Goal: Navigation & Orientation: Find specific page/section

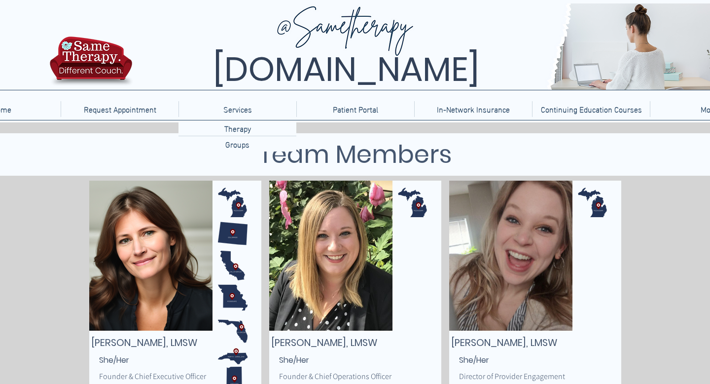
click at [242, 89] on span "[DOMAIN_NAME]" at bounding box center [346, 69] width 266 height 47
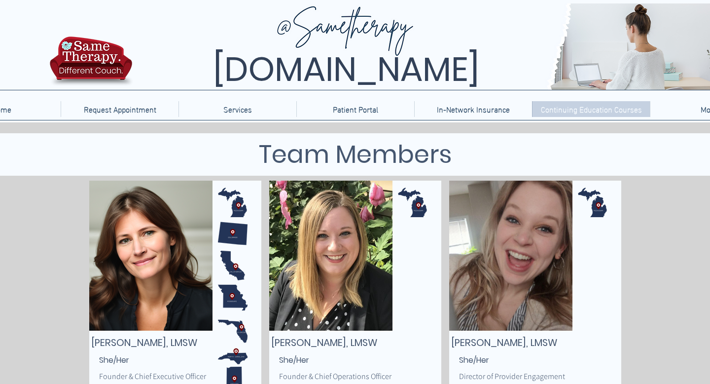
click at [558, 113] on p "Continuing Education Courses" at bounding box center [591, 109] width 111 height 16
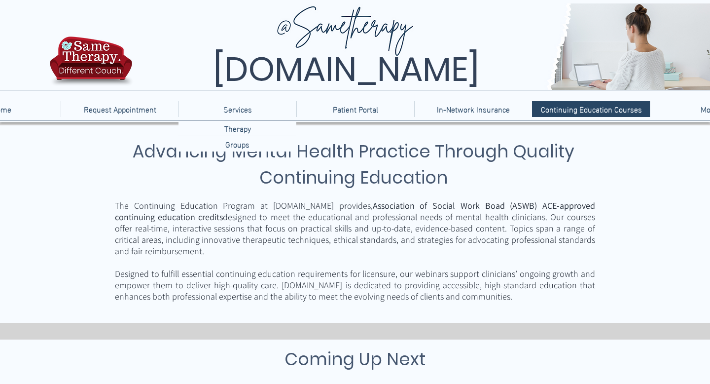
click at [261, 111] on div "Services" at bounding box center [237, 109] width 112 height 16
click at [236, 107] on p "Services" at bounding box center [237, 109] width 38 height 16
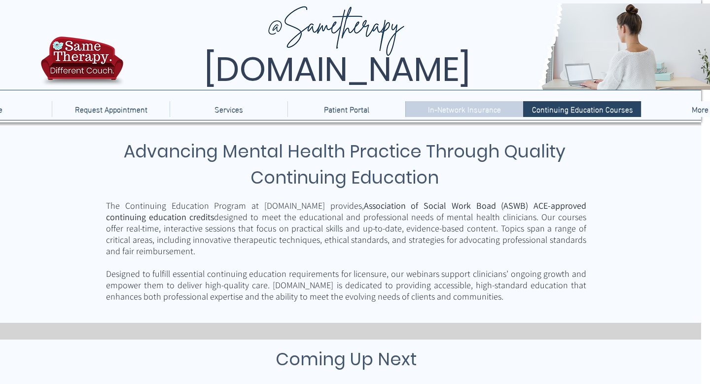
click at [454, 106] on p "In-Network Insurance" at bounding box center [464, 109] width 83 height 16
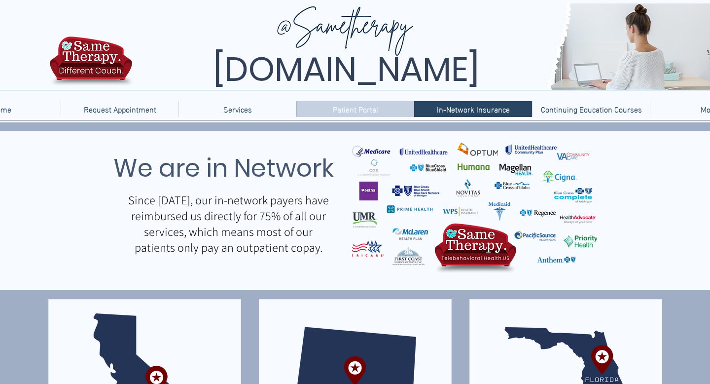
click at [360, 113] on p "Patient Portal" at bounding box center [355, 109] width 55 height 16
click at [362, 111] on p "Patient Portal" at bounding box center [355, 109] width 55 height 16
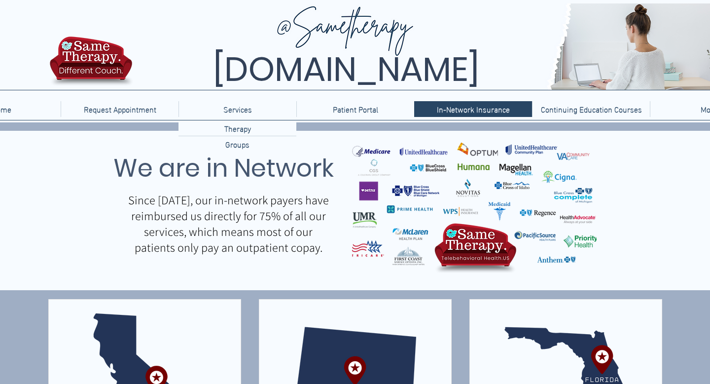
click at [253, 115] on p "Services" at bounding box center [237, 109] width 38 height 16
